Goal: Information Seeking & Learning: Learn about a topic

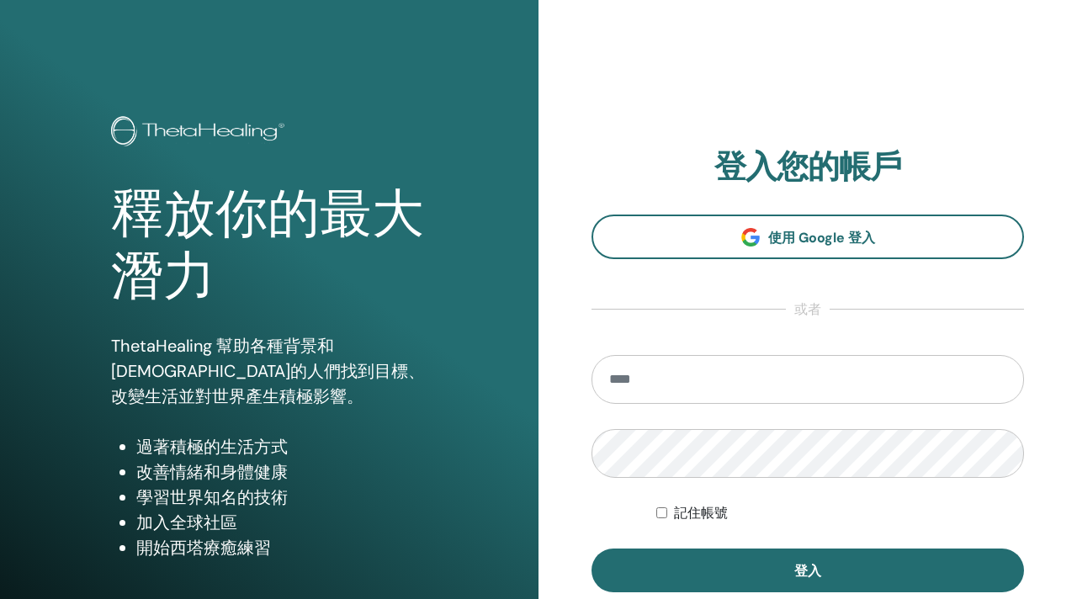
type input "**********"
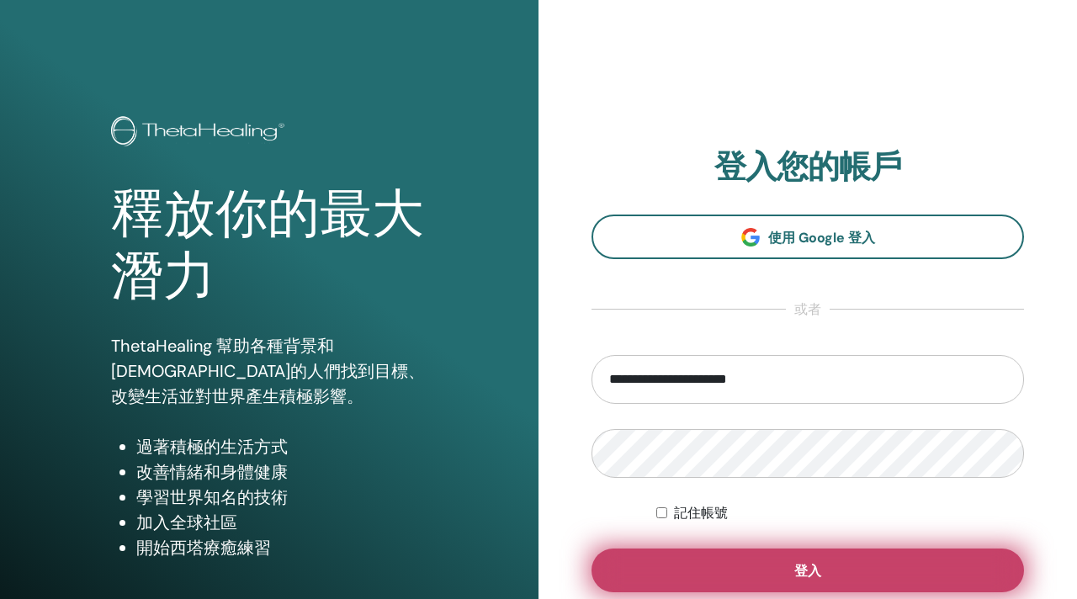
click at [736, 582] on button "登入" at bounding box center [808, 571] width 433 height 44
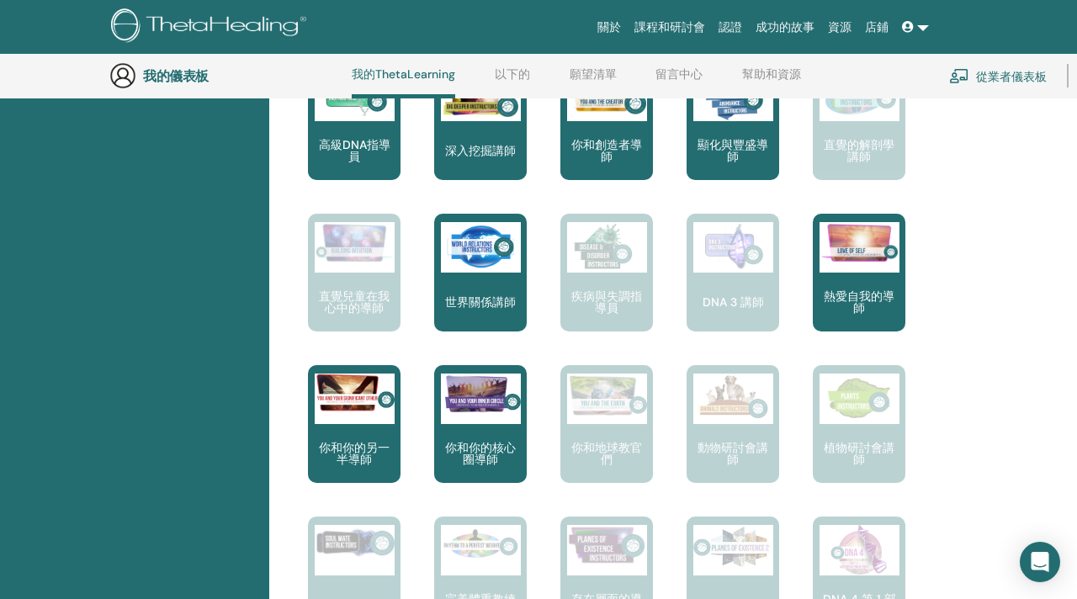
scroll to position [900, 0]
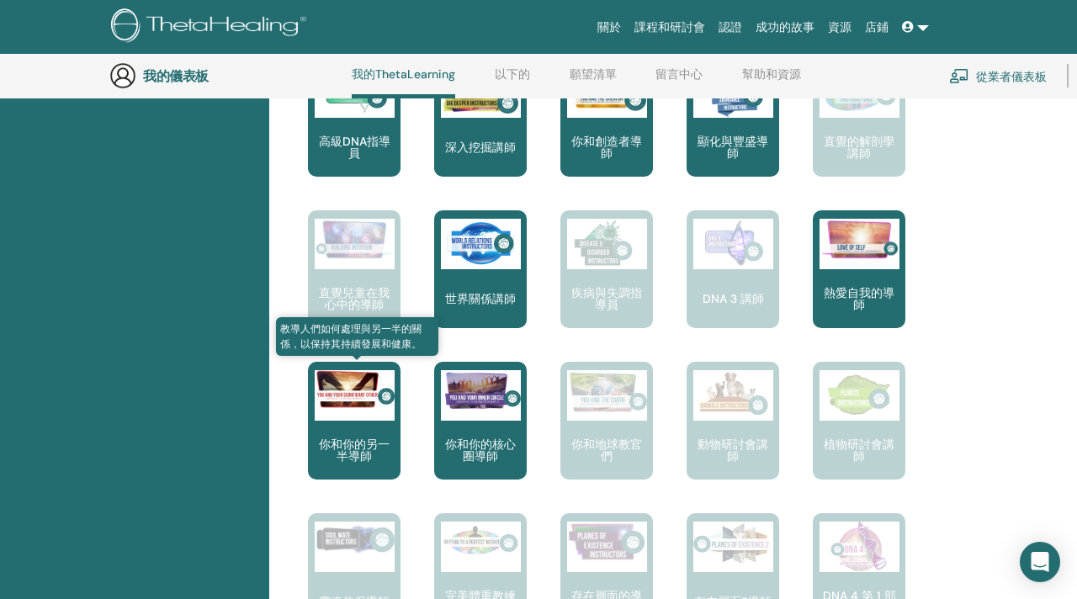
click at [364, 443] on font "你和你的另一半導師" at bounding box center [354, 450] width 71 height 27
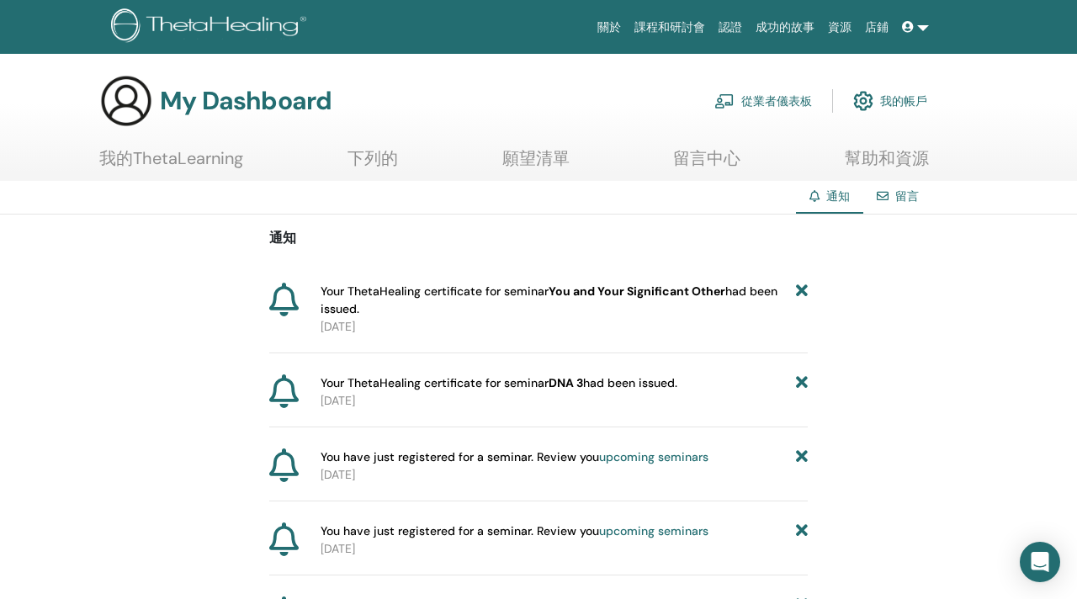
click at [662, 291] on font "You and Your Significant Other" at bounding box center [637, 291] width 177 height 15
click at [329, 296] on font "Your ThetaHealing certificate for seminar" at bounding box center [435, 291] width 228 height 15
click at [209, 162] on font "我的ThetaLearning" at bounding box center [171, 158] width 144 height 22
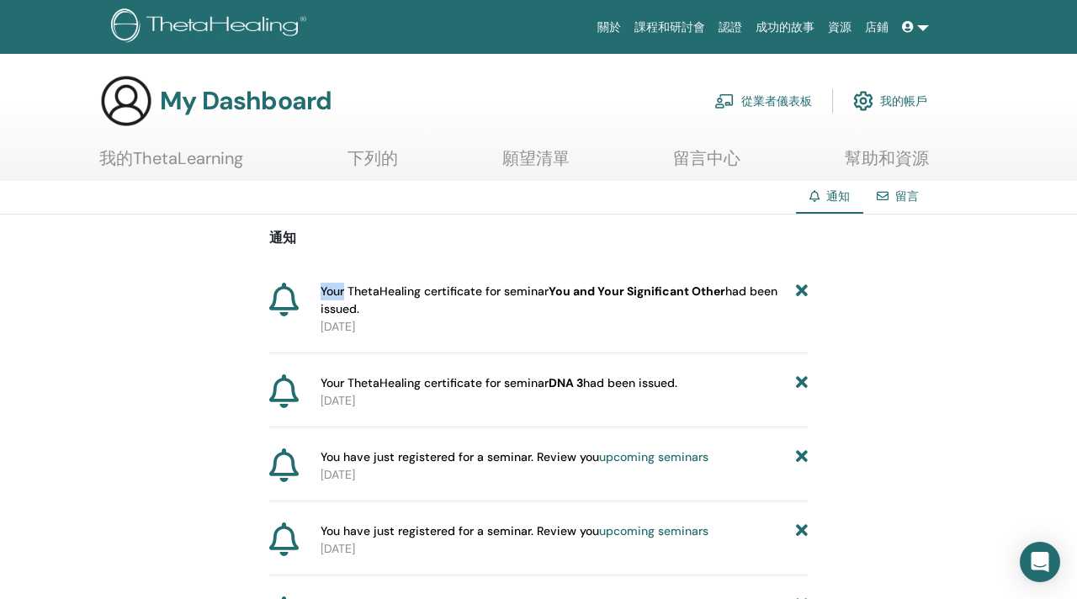
click at [209, 162] on font "我的ThetaLearning" at bounding box center [171, 158] width 144 height 22
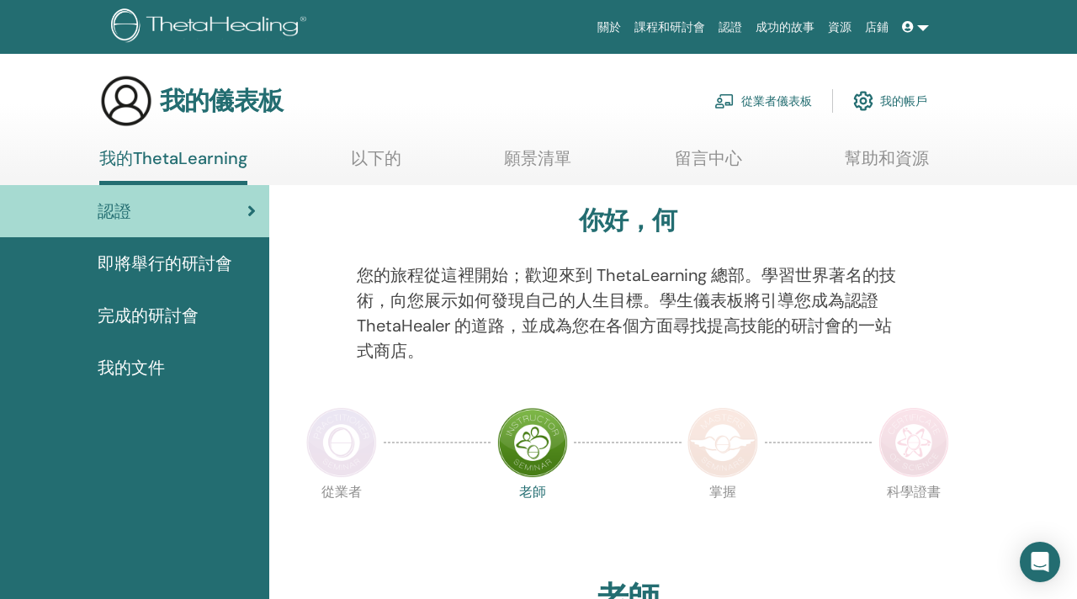
click at [905, 447] on img at bounding box center [914, 442] width 71 height 71
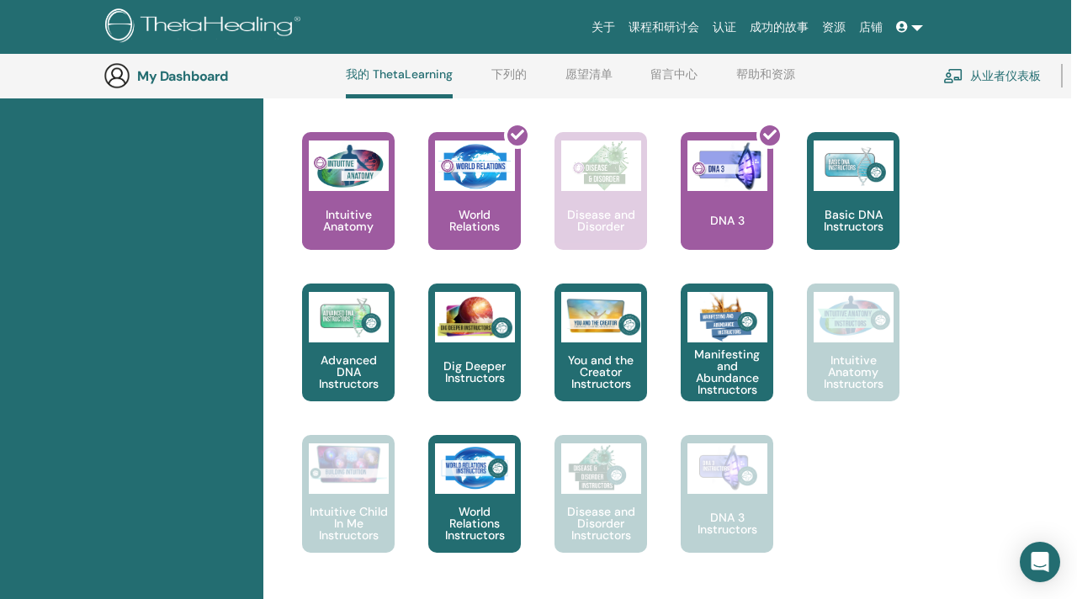
scroll to position [826, 0]
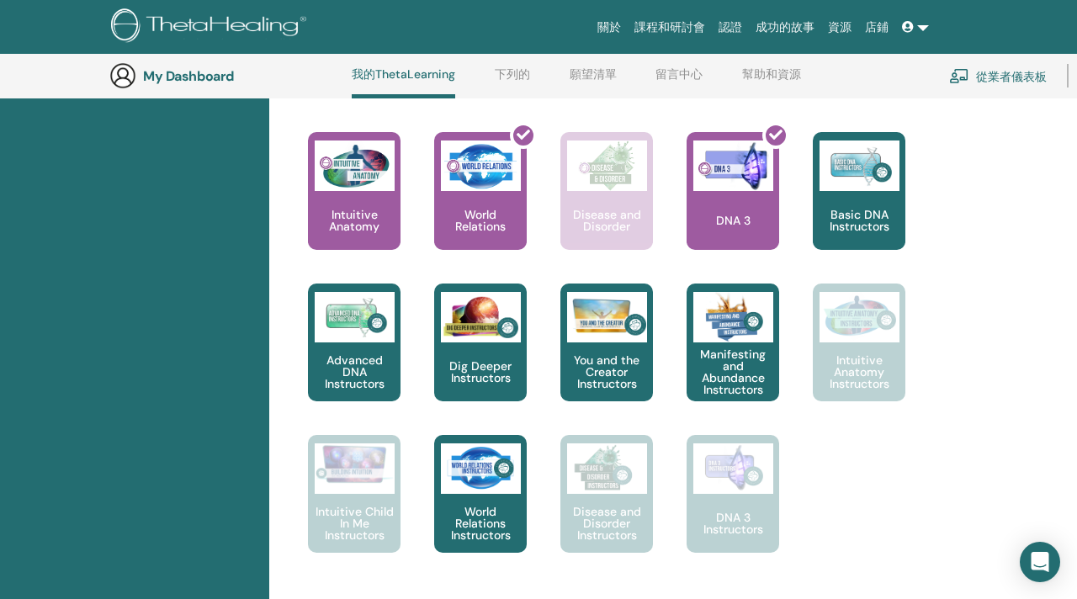
click at [974, 236] on div "你好, HO 您的旅程從這裡開始；歡迎來到ThetaLearning 總部。學習世界知名的技術，向您展示如何發現自己的人生目標。學生儀表板將引導您成為認證Th…" at bounding box center [627, 4] width 697 height 1203
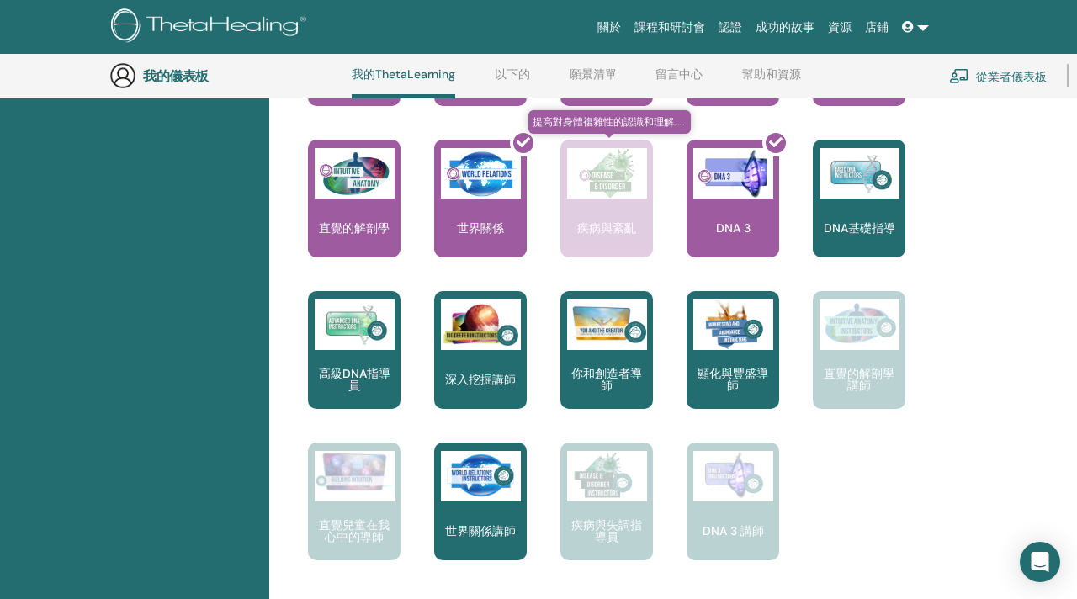
scroll to position [839, 0]
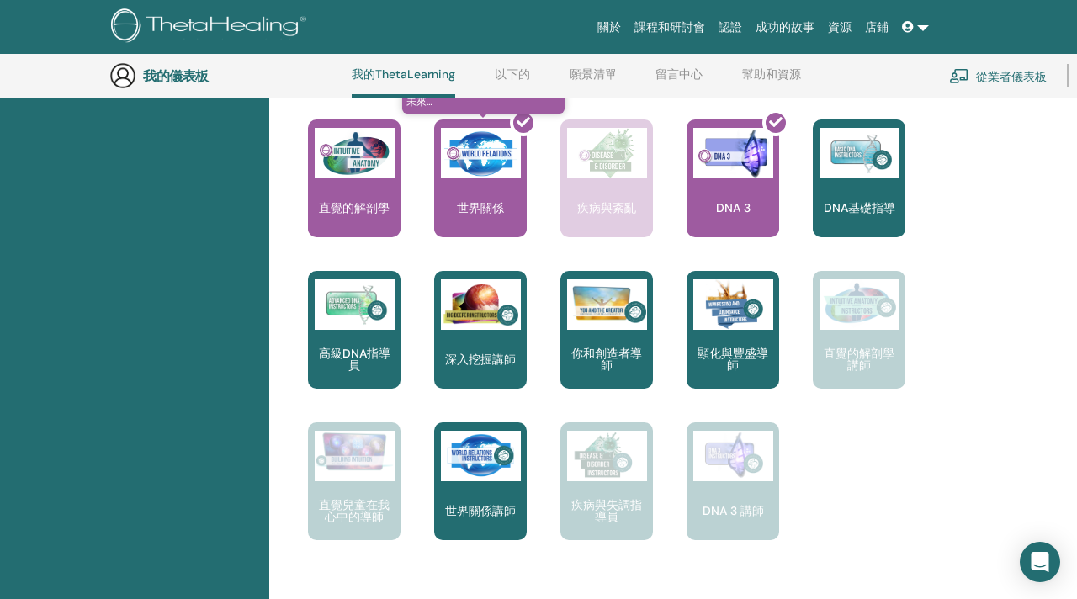
click at [479, 203] on div at bounding box center [490, 184] width 93 height 151
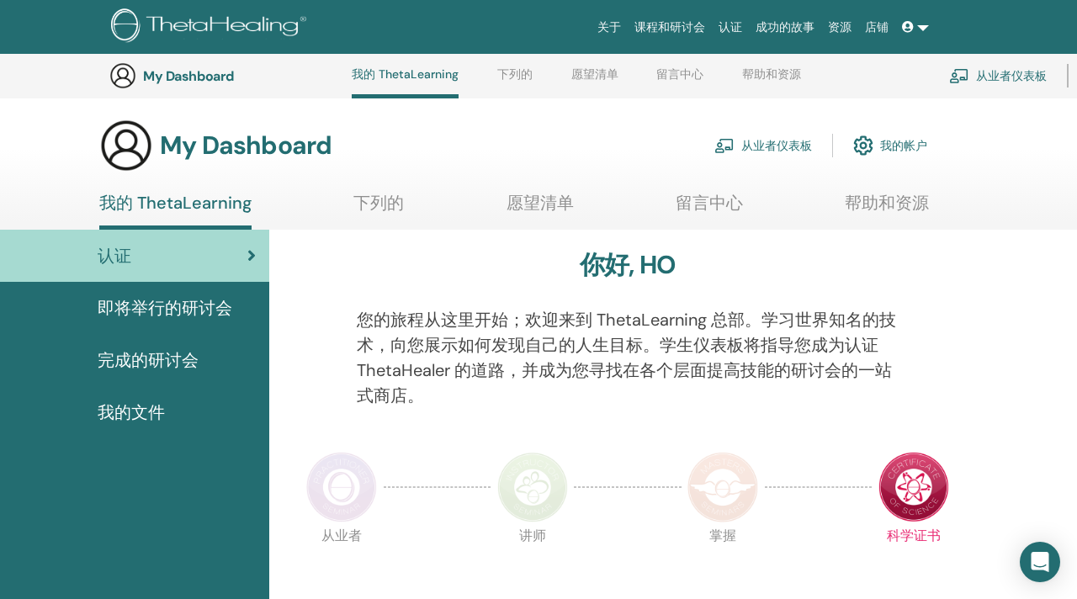
scroll to position [839, 0]
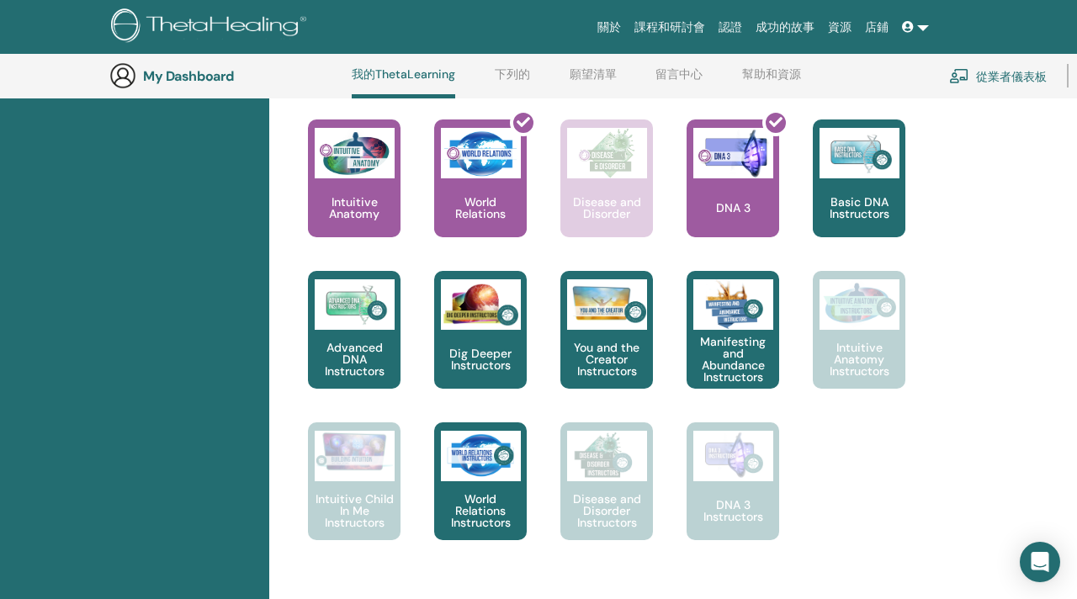
click at [947, 234] on div "This is where your ThetaHealing journey begins. This is the first seminar to ta…" at bounding box center [615, 271] width 682 height 606
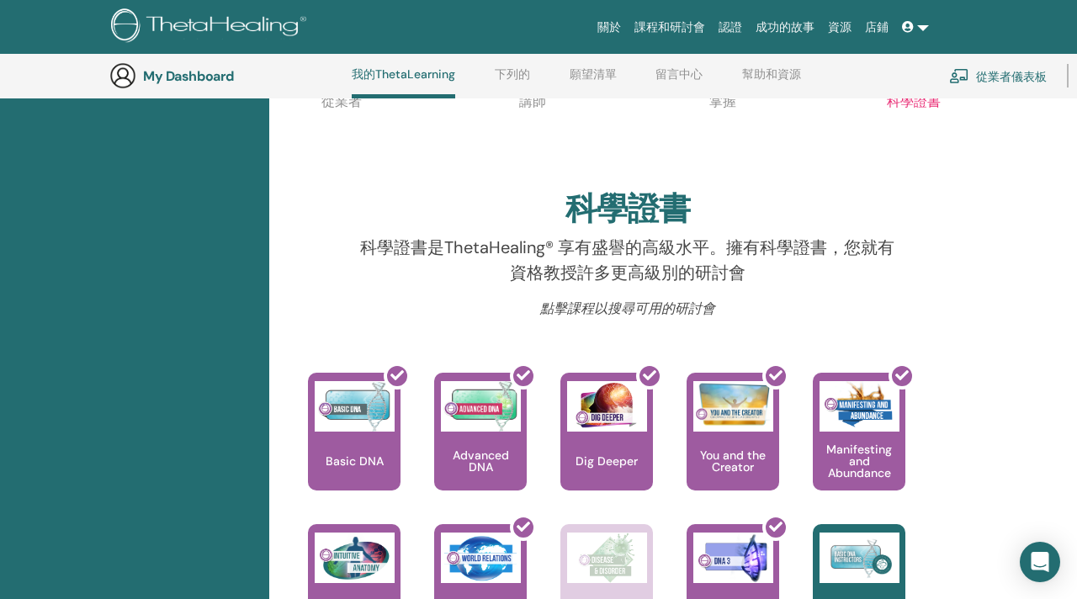
scroll to position [409, 0]
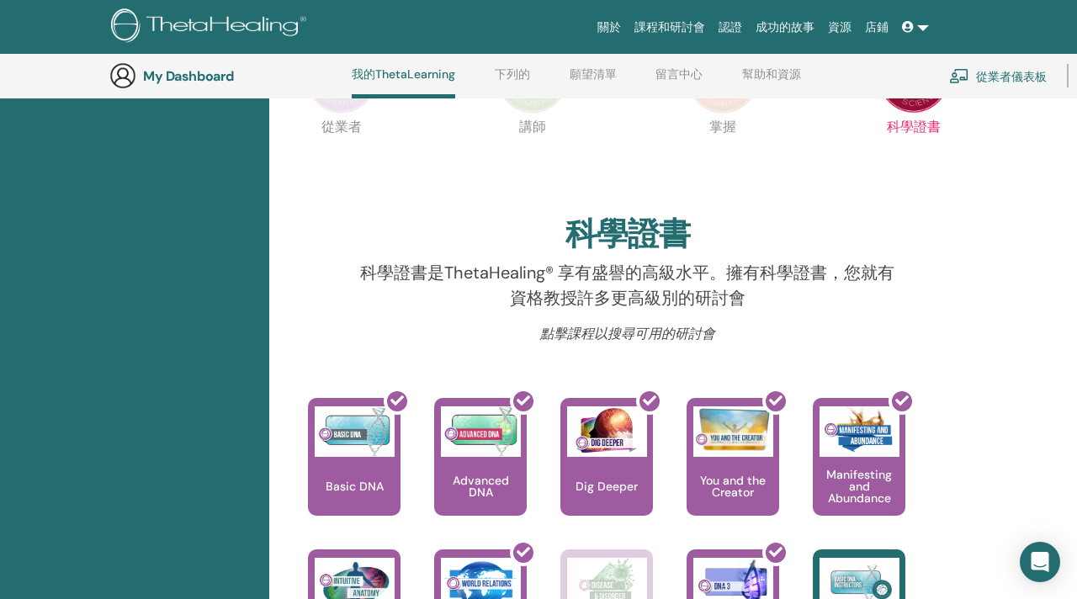
click at [730, 25] on font "認證" at bounding box center [731, 26] width 24 height 13
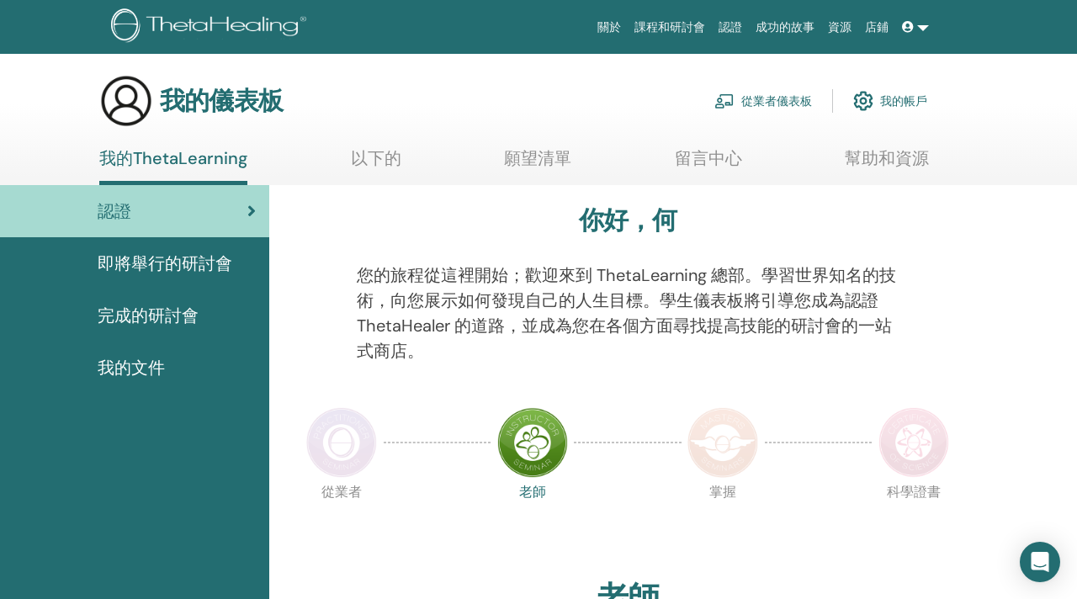
click at [181, 311] on font "完成的研討會" at bounding box center [148, 316] width 101 height 22
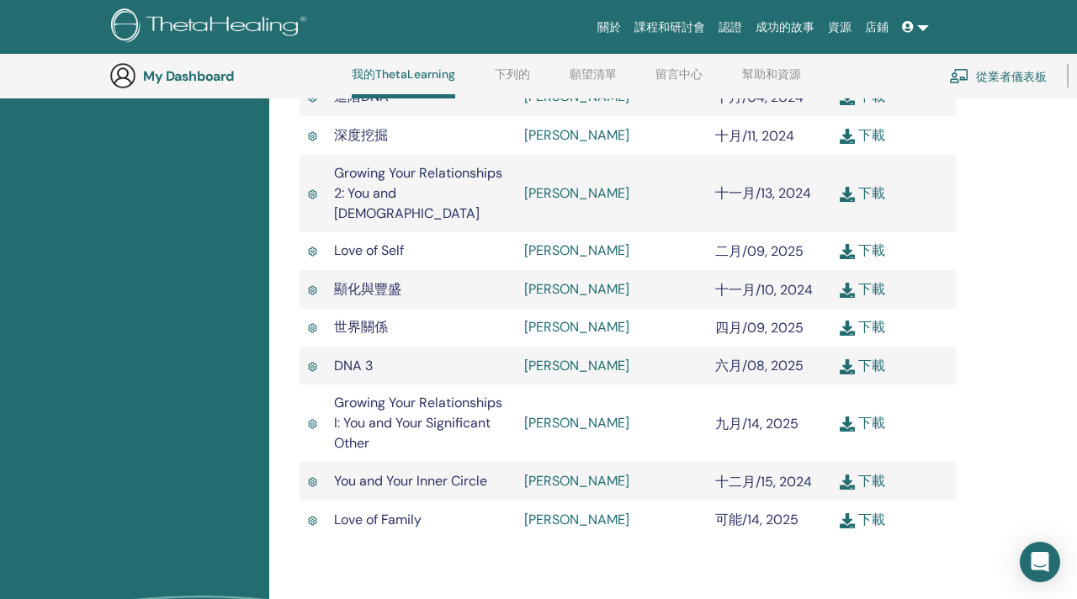
scroll to position [597, 0]
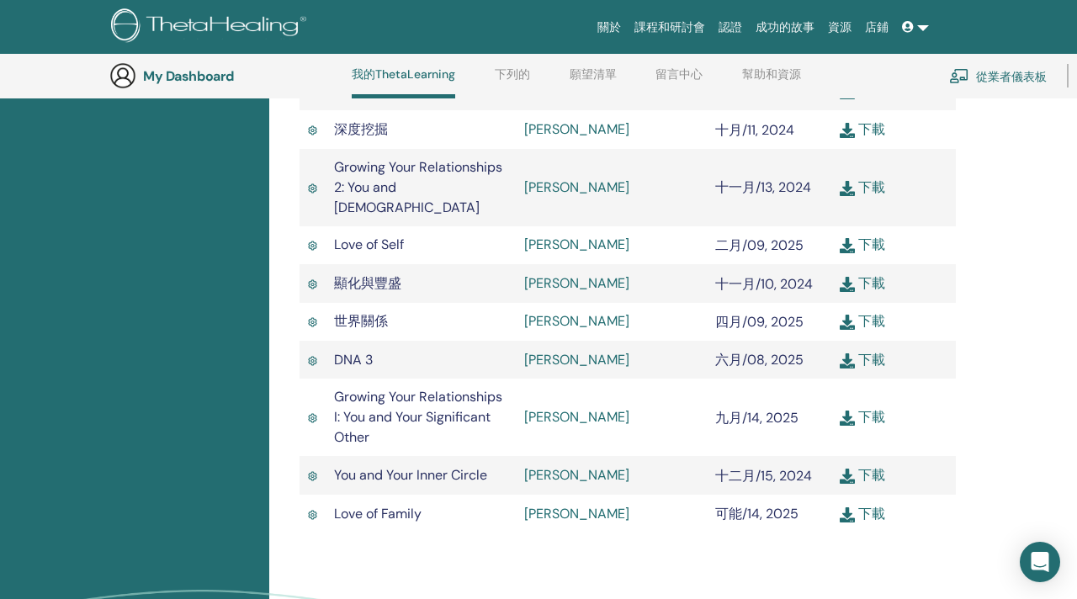
click at [850, 411] on img at bounding box center [847, 418] width 15 height 15
click at [847, 469] on img at bounding box center [847, 476] width 15 height 15
